Goal: Task Accomplishment & Management: Manage account settings

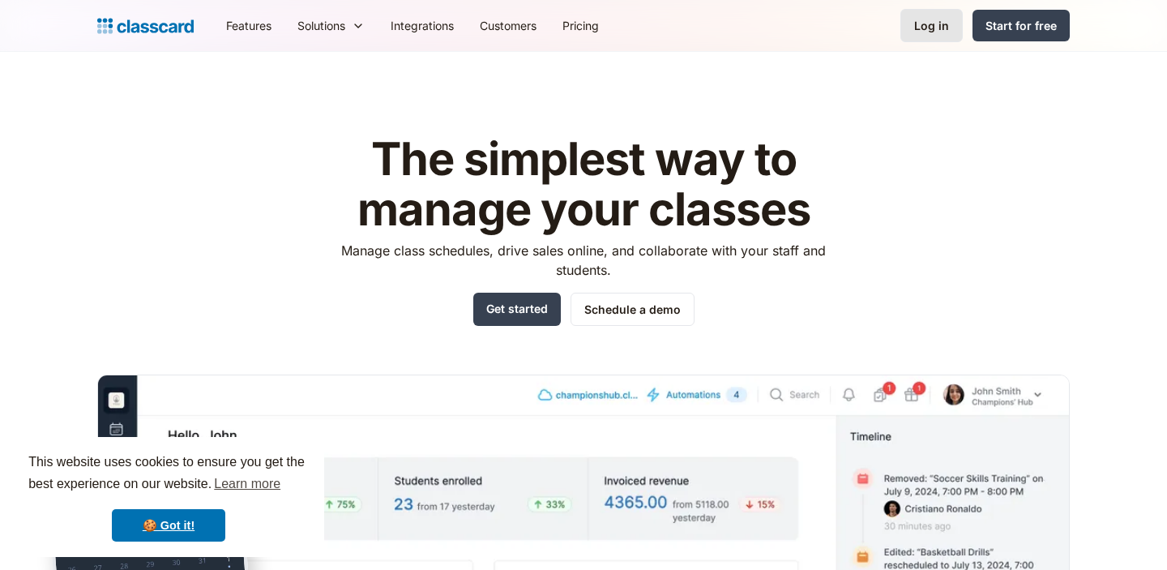
click at [913, 27] on link "Log in" at bounding box center [931, 25] width 62 height 33
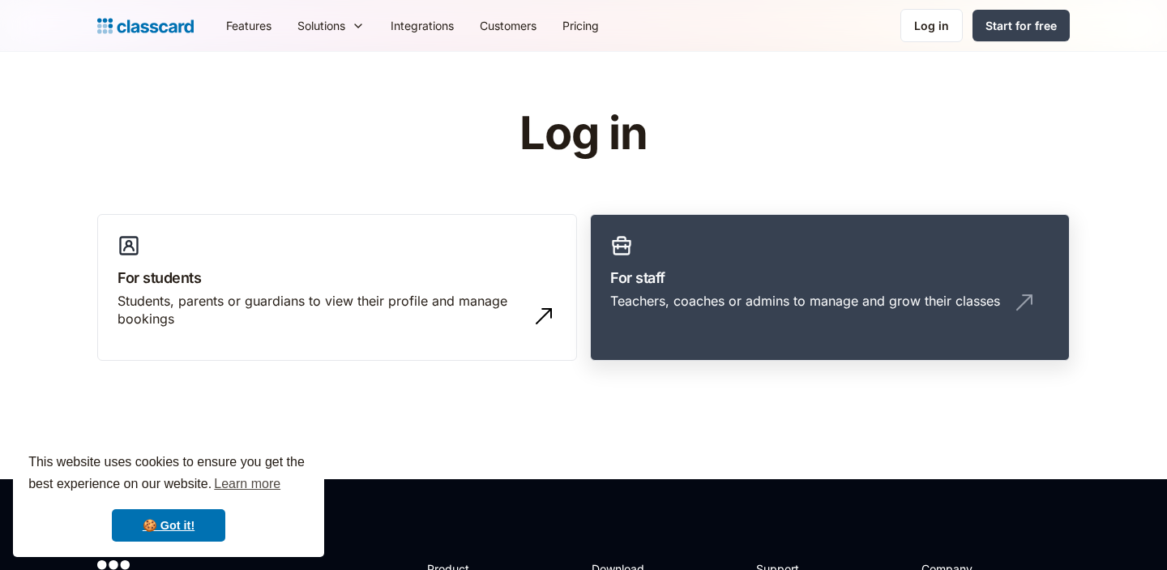
click at [775, 233] on link "For staff Teachers, coaches or admins to manage and grow their classes" at bounding box center [830, 288] width 480 height 148
